Goal: Task Accomplishment & Management: Manage account settings

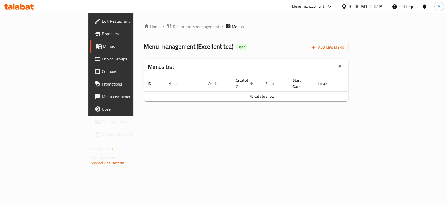
click at [173, 26] on span "Restaurants management" at bounding box center [196, 27] width 47 height 6
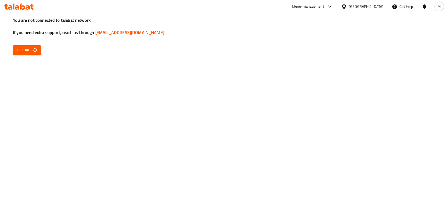
click at [32, 51] on icon "button" at bounding box center [34, 49] width 5 height 5
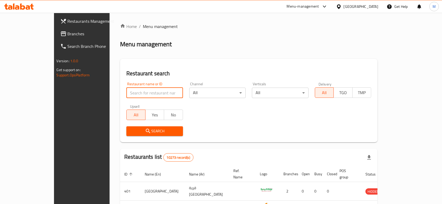
click at [136, 92] on input "search" at bounding box center [154, 93] width 57 height 10
type input "al watan"
click button "Search" at bounding box center [154, 132] width 57 height 10
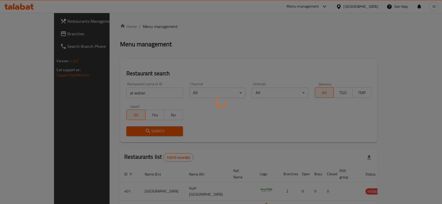
click at [180, 114] on div at bounding box center [221, 102] width 442 height 204
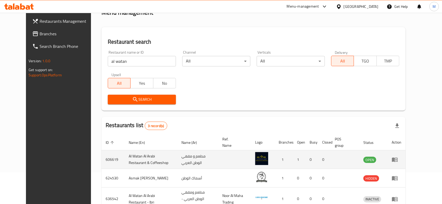
scroll to position [61, 0]
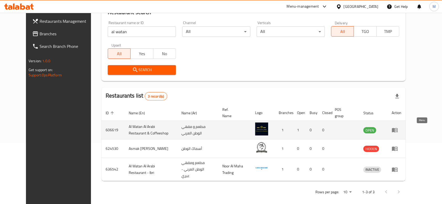
click at [397, 131] on icon "enhanced table" at bounding box center [395, 130] width 6 height 4
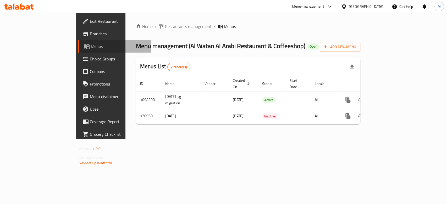
click at [78, 50] on link "Menus" at bounding box center [114, 46] width 73 height 13
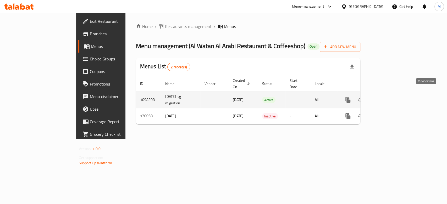
click at [389, 97] on icon "enhanced table" at bounding box center [386, 100] width 6 height 6
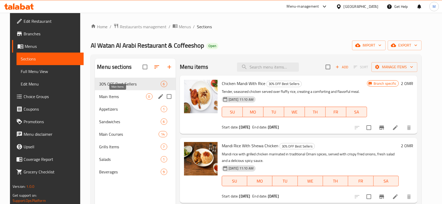
click at [117, 98] on span "Main Items" at bounding box center [122, 97] width 47 height 6
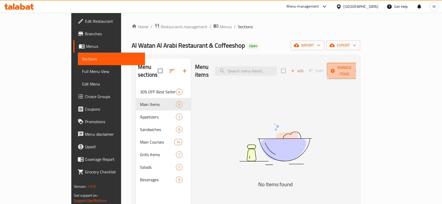
click at [358, 68] on span "Manage items" at bounding box center [344, 70] width 27 height 13
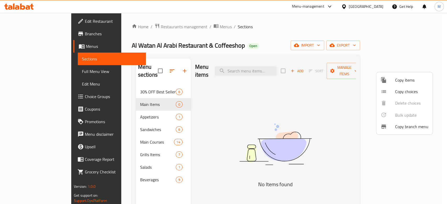
click at [348, 107] on div at bounding box center [223, 102] width 447 height 204
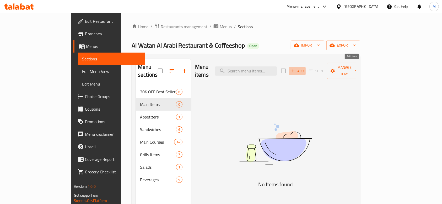
click at [304, 69] on span "Add" at bounding box center [297, 71] width 14 height 6
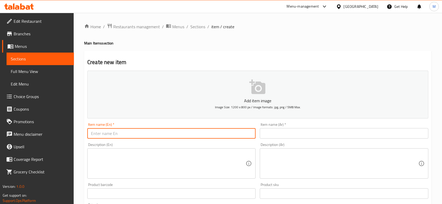
click at [120, 135] on input "text" at bounding box center [171, 133] width 168 height 10
type input "Shiwa Meat"
click at [273, 137] on input "text" at bounding box center [344, 133] width 168 height 10
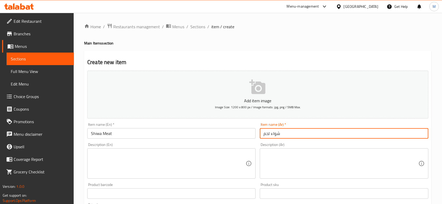
type input "شواء لحم"
click at [106, 164] on textarea at bounding box center [168, 163] width 155 height 25
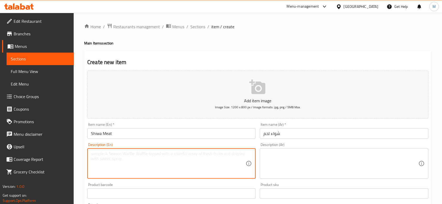
paste textarea "Shiwa Meat with Mandi Rice Tender grilled meat marinated with authentic Omani s…"
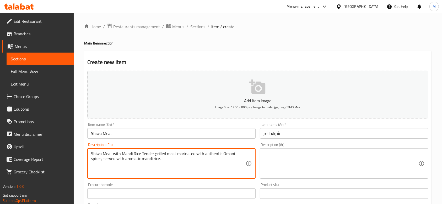
type textarea "Shiwa Meat with Mandi Rice Tender grilled meat marinated with authentic Omani s…"
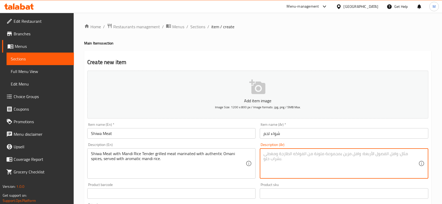
click at [344, 157] on textarea at bounding box center [340, 163] width 155 height 25
paste textarea "لحم شواء مع أرز مندي: لحم طري مشوي و متبل بتوابل عُمانية أصيلة يُقدَّم مع الأرز…"
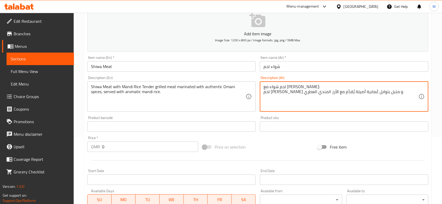
scroll to position [70, 0]
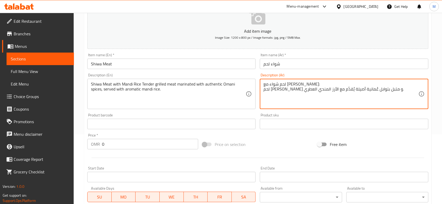
type textarea "لحم شواء مع أرز مندي: لحم طري مشوي و متبل بتوابل عُمانية أصيلة يُقدَّم مع الأرز…"
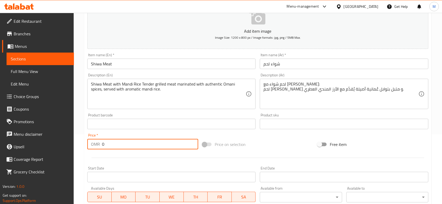
click at [131, 142] on input "0" at bounding box center [150, 144] width 96 height 10
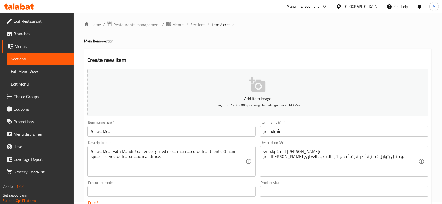
scroll to position [0, 0]
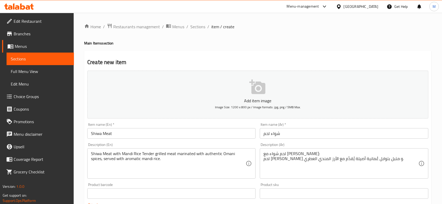
type input "2.2"
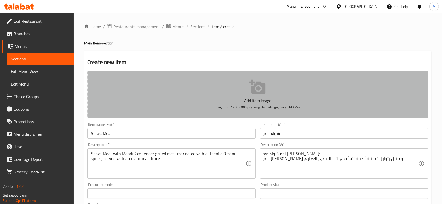
click at [248, 99] on p "Add item image" at bounding box center [257, 101] width 325 height 6
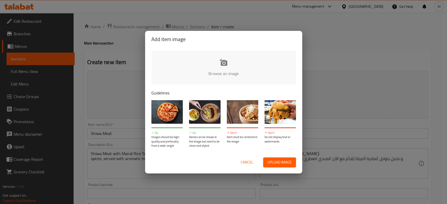
click at [199, 75] on input "file" at bounding box center [400, 75] width 499 height 49
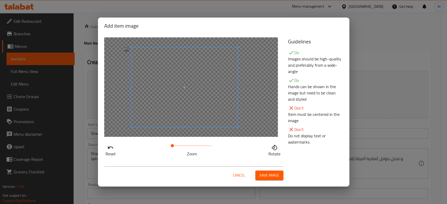
click at [194, 117] on span at bounding box center [184, 87] width 106 height 80
click at [258, 175] on button "Save image" at bounding box center [269, 176] width 28 height 10
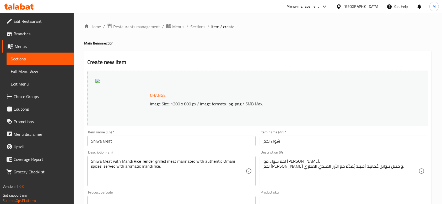
click at [210, 100] on div "Change Image Size: 1200 x 800 px / Image formats: jpg, png / 5MB Max." at bounding box center [269, 98] width 243 height 17
click at [153, 98] on span "Change" at bounding box center [158, 96] width 16 height 8
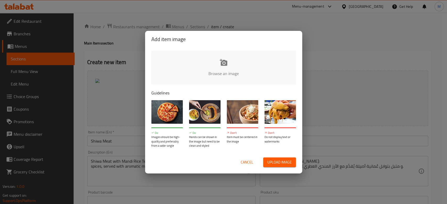
click at [211, 80] on input "file" at bounding box center [400, 75] width 499 height 49
click at [245, 157] on div "Cancel Upload image" at bounding box center [223, 162] width 153 height 18
click at [245, 160] on span "Cancel" at bounding box center [247, 162] width 13 height 7
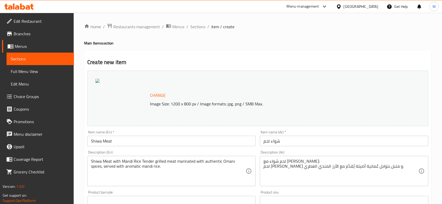
drag, startPoint x: 409, startPoint y: 64, endPoint x: 391, endPoint y: 29, distance: 39.5
click at [409, 64] on h2 "Create new item" at bounding box center [257, 62] width 341 height 8
click at [169, 101] on p "Image Size: 1200 x 800 px / Image formats: jpg, png / 5MB Max." at bounding box center [269, 104] width 243 height 6
click at [161, 96] on span "Change" at bounding box center [158, 96] width 16 height 8
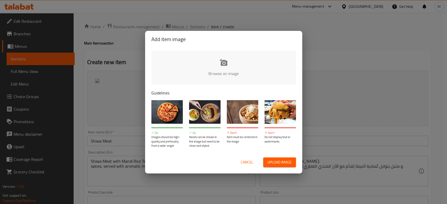
click at [196, 79] on input "file" at bounding box center [400, 75] width 499 height 49
type input "C:\fakepath\Pi7_Tool_WhatsApp Image 2025-09-09 at 12.51.56 AM 1.jpeg"
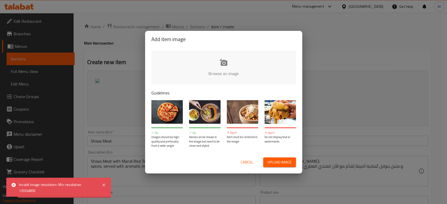
click at [216, 70] on input "file" at bounding box center [400, 75] width 499 height 49
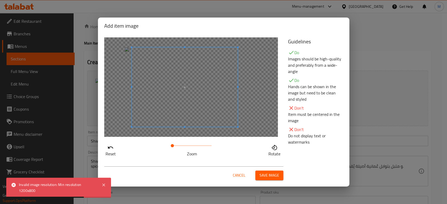
click at [177, 110] on span at bounding box center [184, 87] width 106 height 80
click at [262, 176] on span "Save image" at bounding box center [270, 175] width 20 height 7
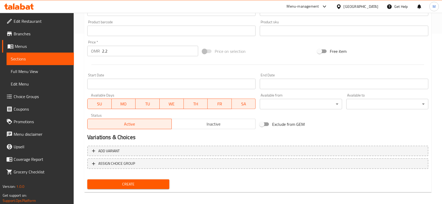
scroll to position [173, 0]
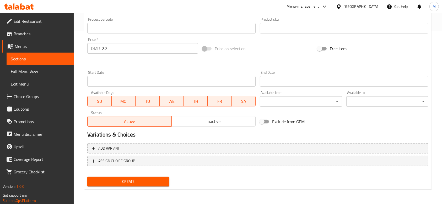
click at [158, 176] on div "Create" at bounding box center [128, 182] width 86 height 14
click at [154, 180] on span "Create" at bounding box center [128, 182] width 74 height 7
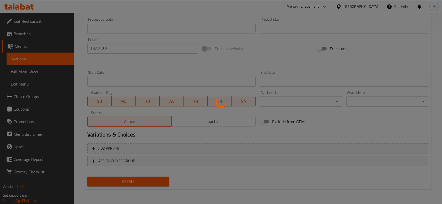
type input "0"
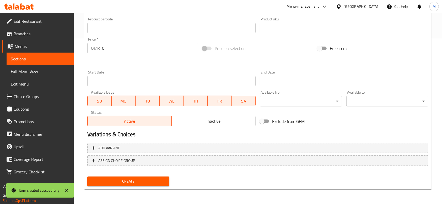
scroll to position [166, 0]
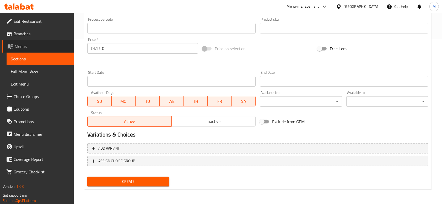
click at [36, 46] on span "Menus" at bounding box center [42, 46] width 55 height 6
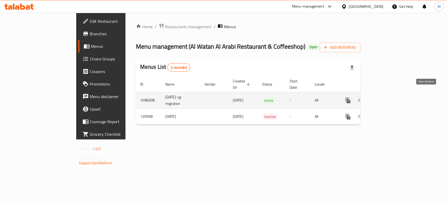
click at [388, 98] on icon "enhanced table" at bounding box center [385, 100] width 5 height 5
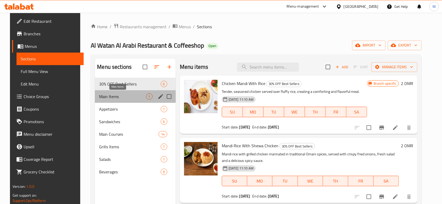
click at [128, 99] on span "Main Items" at bounding box center [122, 97] width 47 height 6
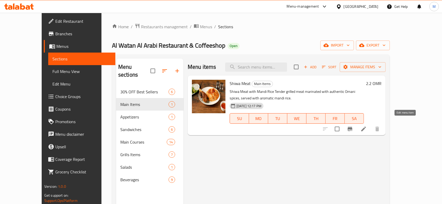
click at [366, 126] on icon at bounding box center [363, 129] width 6 height 6
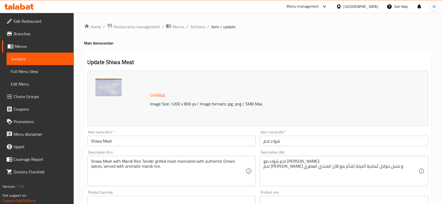
drag, startPoint x: 138, startPoint y: 135, endPoint x: 137, endPoint y: 137, distance: 2.7
click at [138, 135] on div "Item name (En)   * Shiwa Meat Item name (En) *" at bounding box center [171, 138] width 168 height 16
click at [136, 141] on input "Shiwa Meat" at bounding box center [171, 141] width 168 height 10
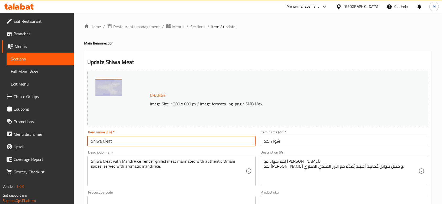
paste input "with mandi rice"
type input "Shiwa Meat with mandi rice"
click at [287, 142] on input "شواء لحم" at bounding box center [344, 141] width 168 height 10
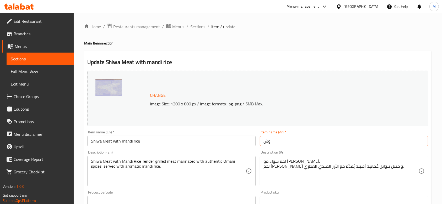
type input "و"
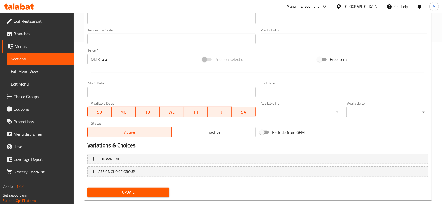
scroll to position [173, 0]
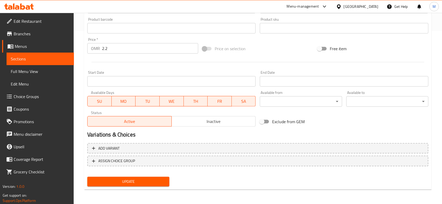
type input "شواء لحم مع رز المندي"
drag, startPoint x: 159, startPoint y: 182, endPoint x: 114, endPoint y: 125, distance: 73.1
click at [159, 182] on span "Update" at bounding box center [128, 182] width 74 height 7
